Goal: Task Accomplishment & Management: Use online tool/utility

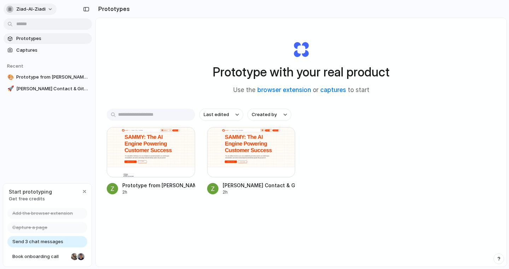
click at [46, 8] on button "ziad-al-ziadi" at bounding box center [30, 9] width 53 height 11
click at [24, 59] on span "Sign out" at bounding box center [25, 58] width 19 height 7
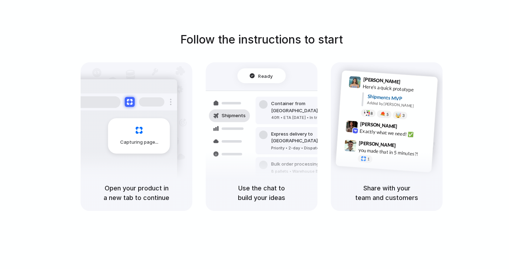
click at [254, 134] on div at bounding box center [254, 134] width 0 height 0
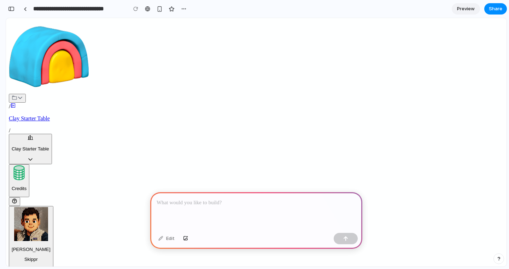
click at [204, 219] on div at bounding box center [256, 211] width 212 height 38
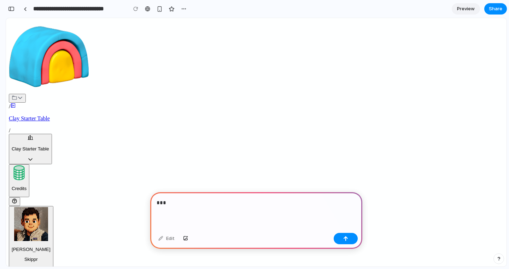
click at [221, 206] on p "***" at bounding box center [256, 202] width 199 height 8
click at [240, 206] on p "**********" at bounding box center [256, 202] width 199 height 8
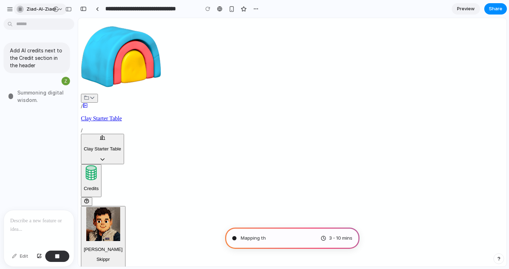
click at [23, 8] on div "button" at bounding box center [20, 9] width 7 height 7
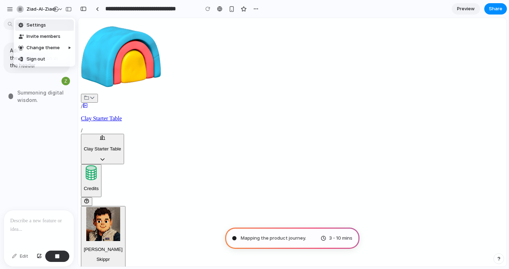
click at [33, 20] on li "Settings" at bounding box center [44, 24] width 59 height 11
click at [14, 10] on button "ziad-al-ziadi" at bounding box center [40, 9] width 53 height 11
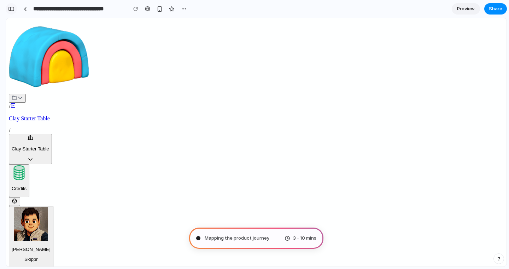
click at [12, 8] on div "button" at bounding box center [11, 8] width 6 height 5
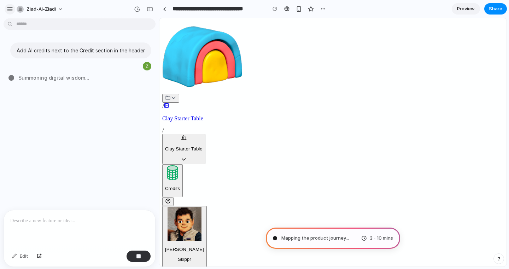
click at [10, 8] on div "button" at bounding box center [10, 9] width 6 height 6
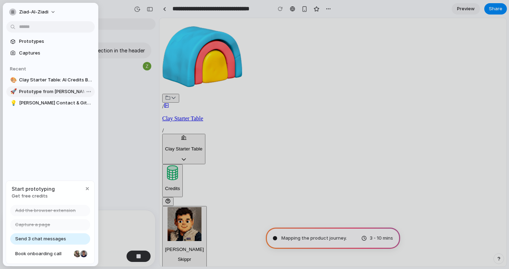
click at [38, 89] on span "Prototype from [PERSON_NAME] AI Customer Success v2" at bounding box center [55, 91] width 73 height 7
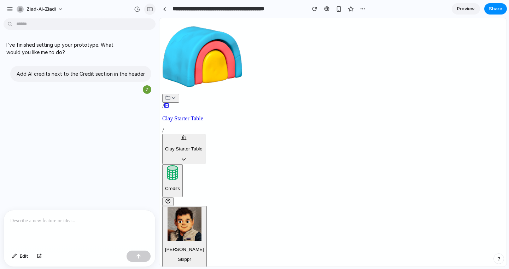
click at [151, 9] on div "button" at bounding box center [150, 9] width 6 height 5
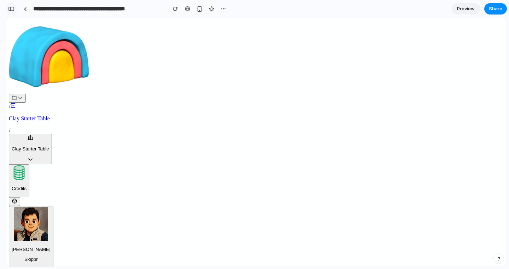
click at [12, 7] on div "button" at bounding box center [11, 8] width 6 height 5
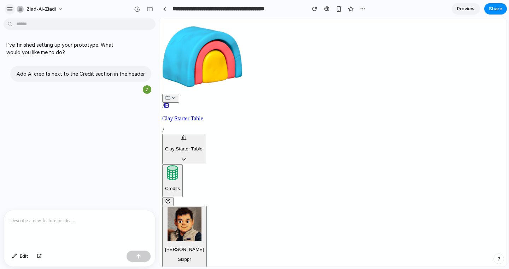
click at [10, 8] on div "button" at bounding box center [10, 9] width 6 height 6
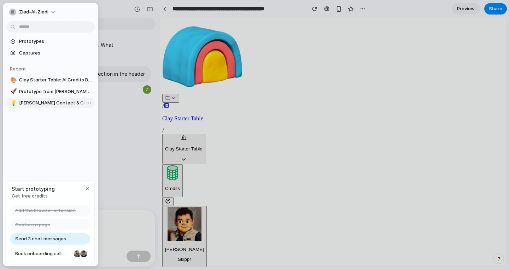
click at [44, 103] on span "[PERSON_NAME] Contact & GitHub Button" at bounding box center [55, 102] width 73 height 7
type input "**********"
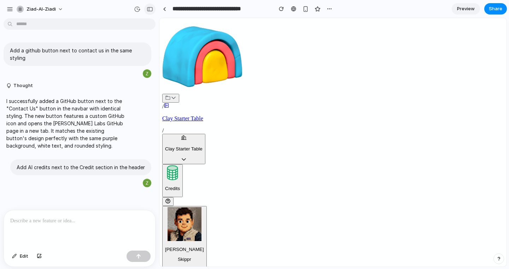
click at [150, 10] on div "button" at bounding box center [150, 9] width 6 height 5
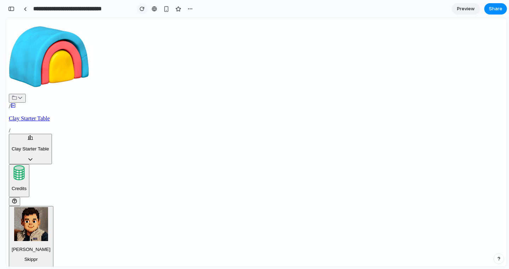
click at [140, 5] on button "button" at bounding box center [142, 9] width 11 height 11
click at [141, 9] on div "button" at bounding box center [142, 8] width 5 height 5
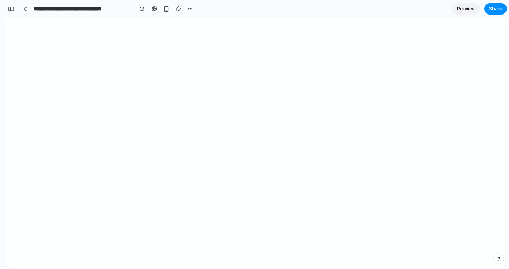
scroll to position [28, 0]
click at [12, 9] on div "button" at bounding box center [11, 8] width 6 height 5
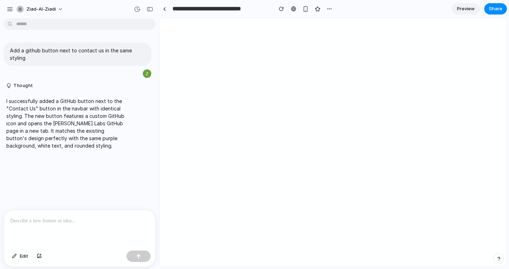
scroll to position [0, 0]
click at [12, 4] on button "button" at bounding box center [10, 9] width 11 height 11
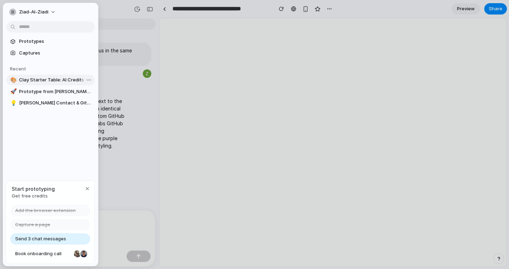
click at [40, 79] on span "Clay Starter Table: AI Credits Badge" at bounding box center [55, 79] width 73 height 7
type input "**********"
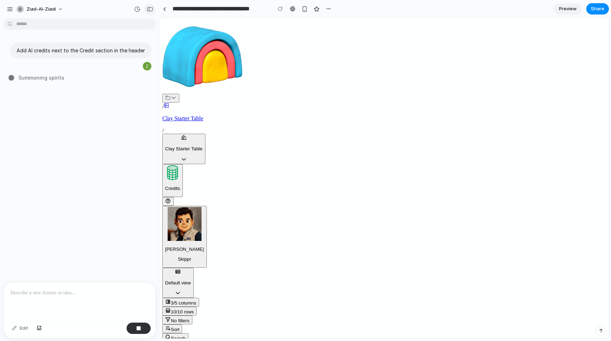
click at [148, 7] on div "button" at bounding box center [150, 9] width 6 height 5
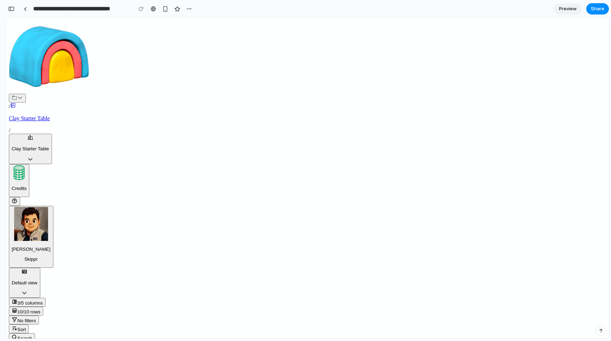
type input "*"
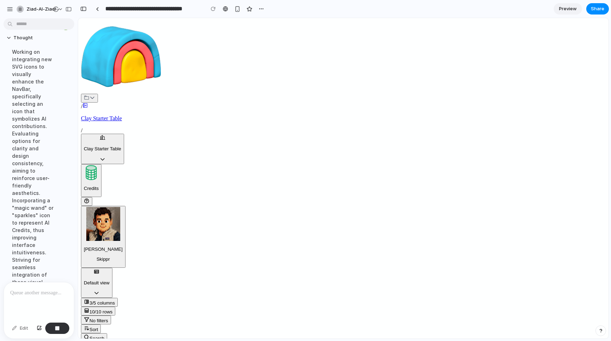
scroll to position [176, 0]
